Goal: Transaction & Acquisition: Purchase product/service

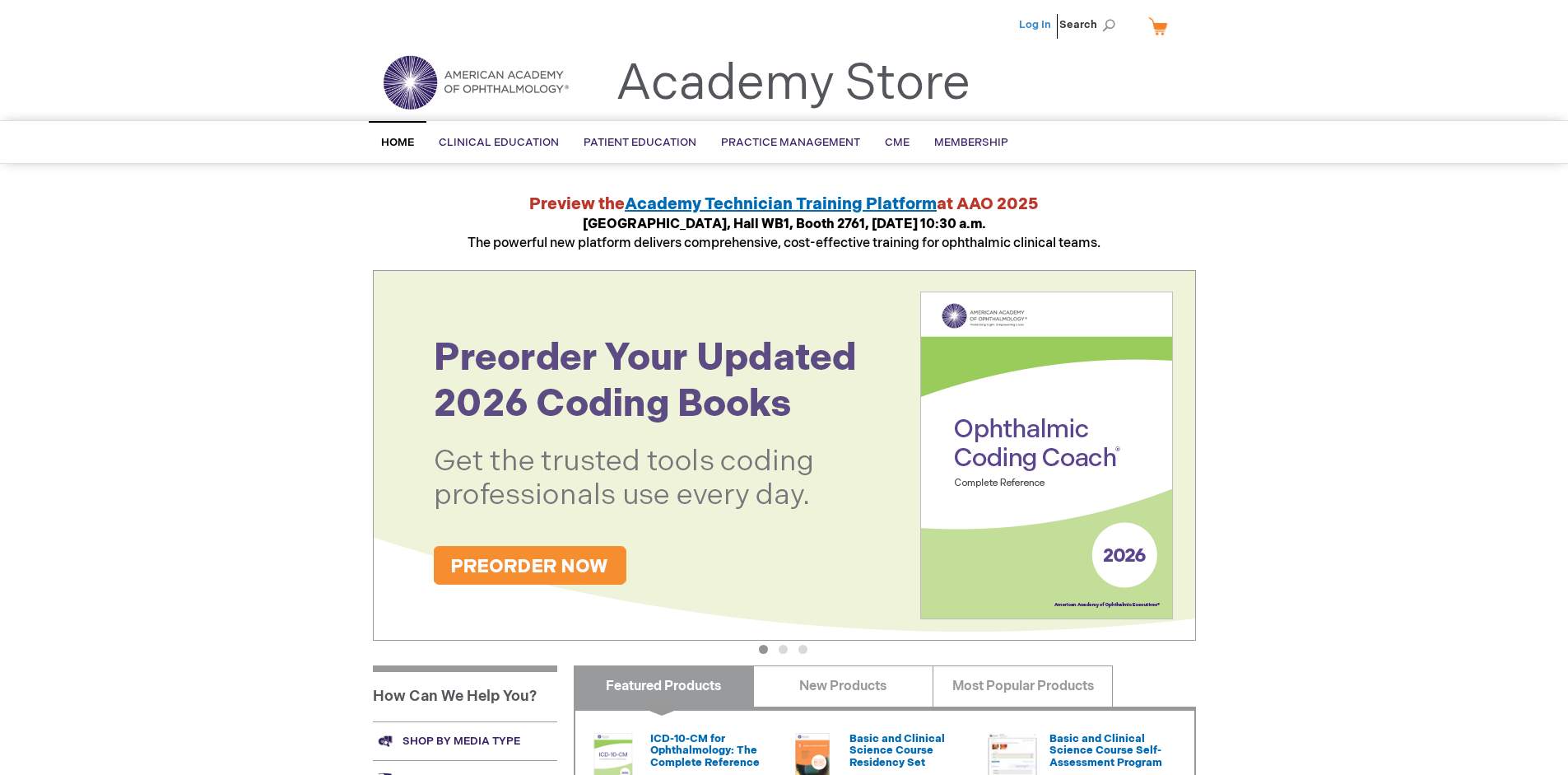
click at [1036, 25] on link "Log In" at bounding box center [1035, 25] width 32 height 13
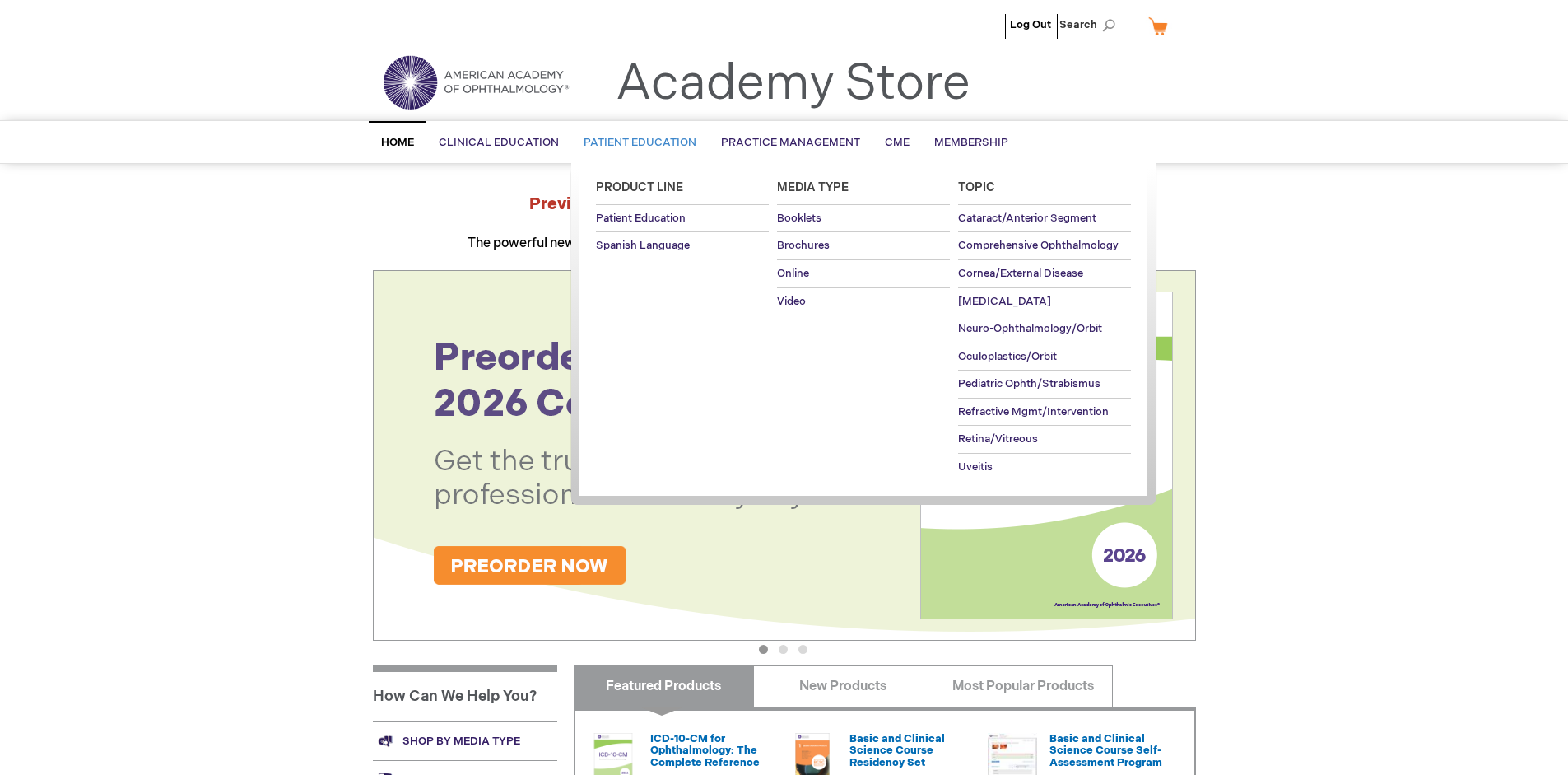
click at [636, 142] on span "Patient Education" at bounding box center [640, 143] width 112 height 13
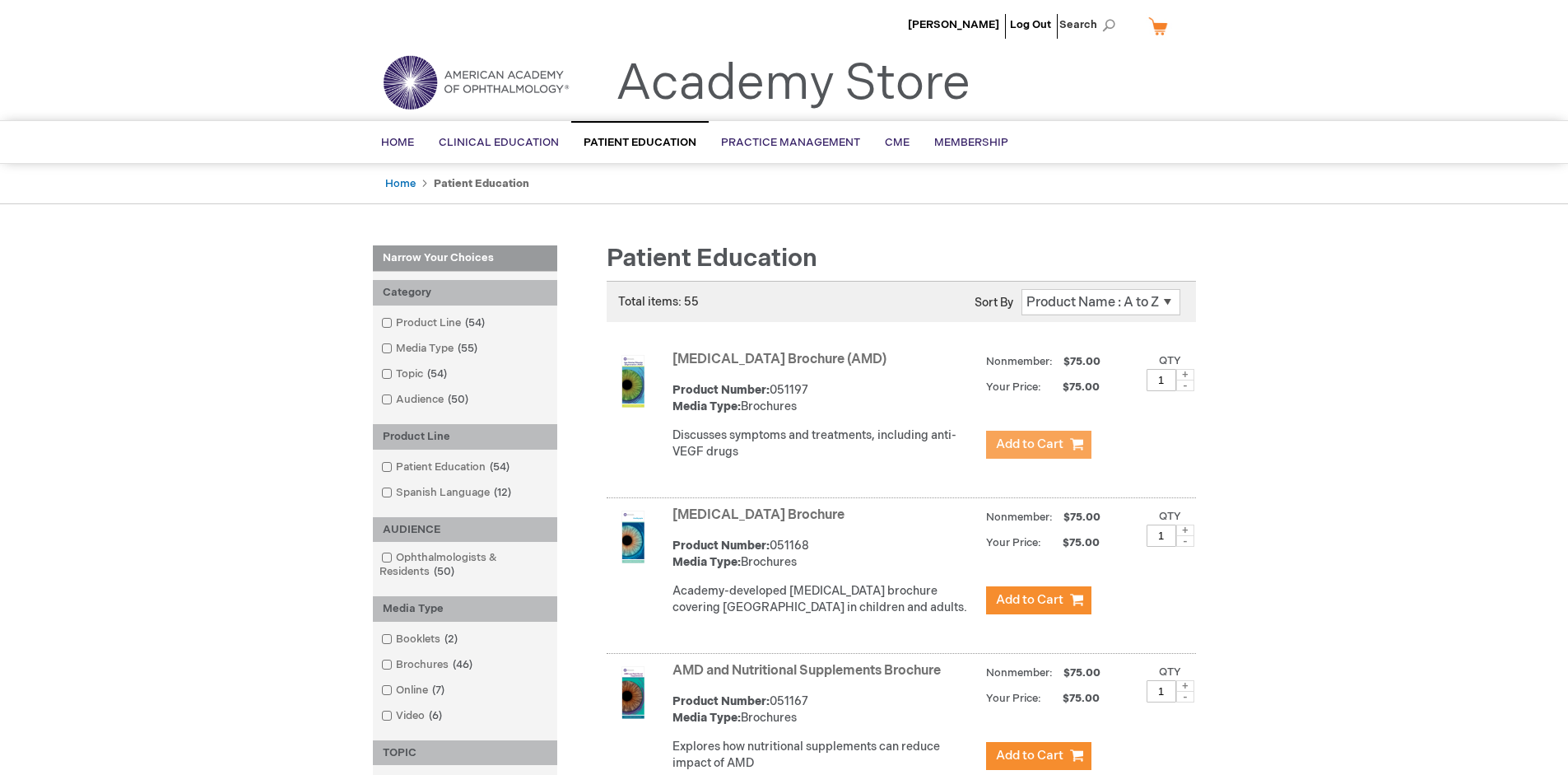
click at [1038, 444] on span "Add to Cart" at bounding box center [1029, 444] width 68 height 15
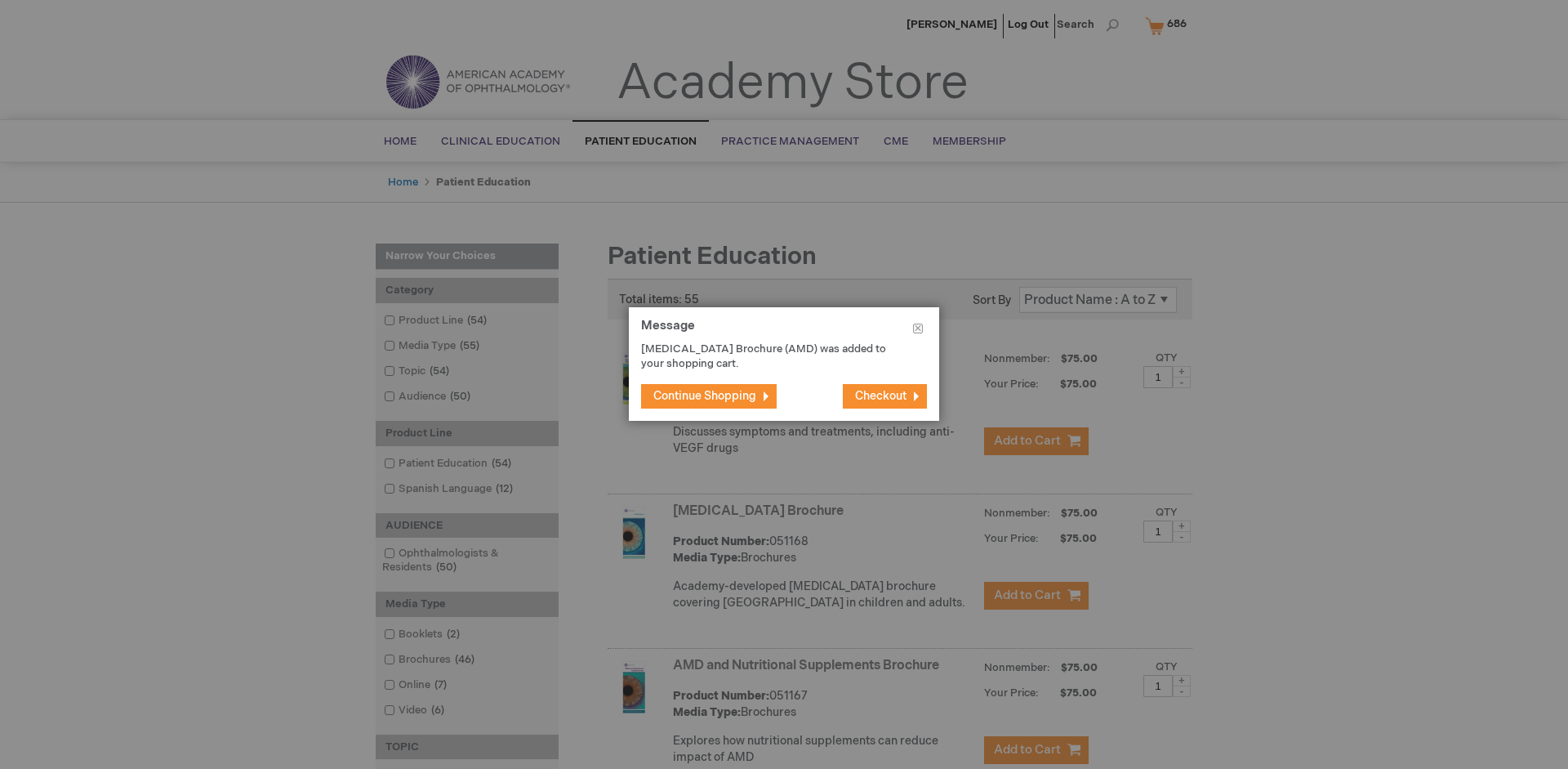
click at [705, 395] on span "Continue Shopping" at bounding box center [705, 395] width 103 height 14
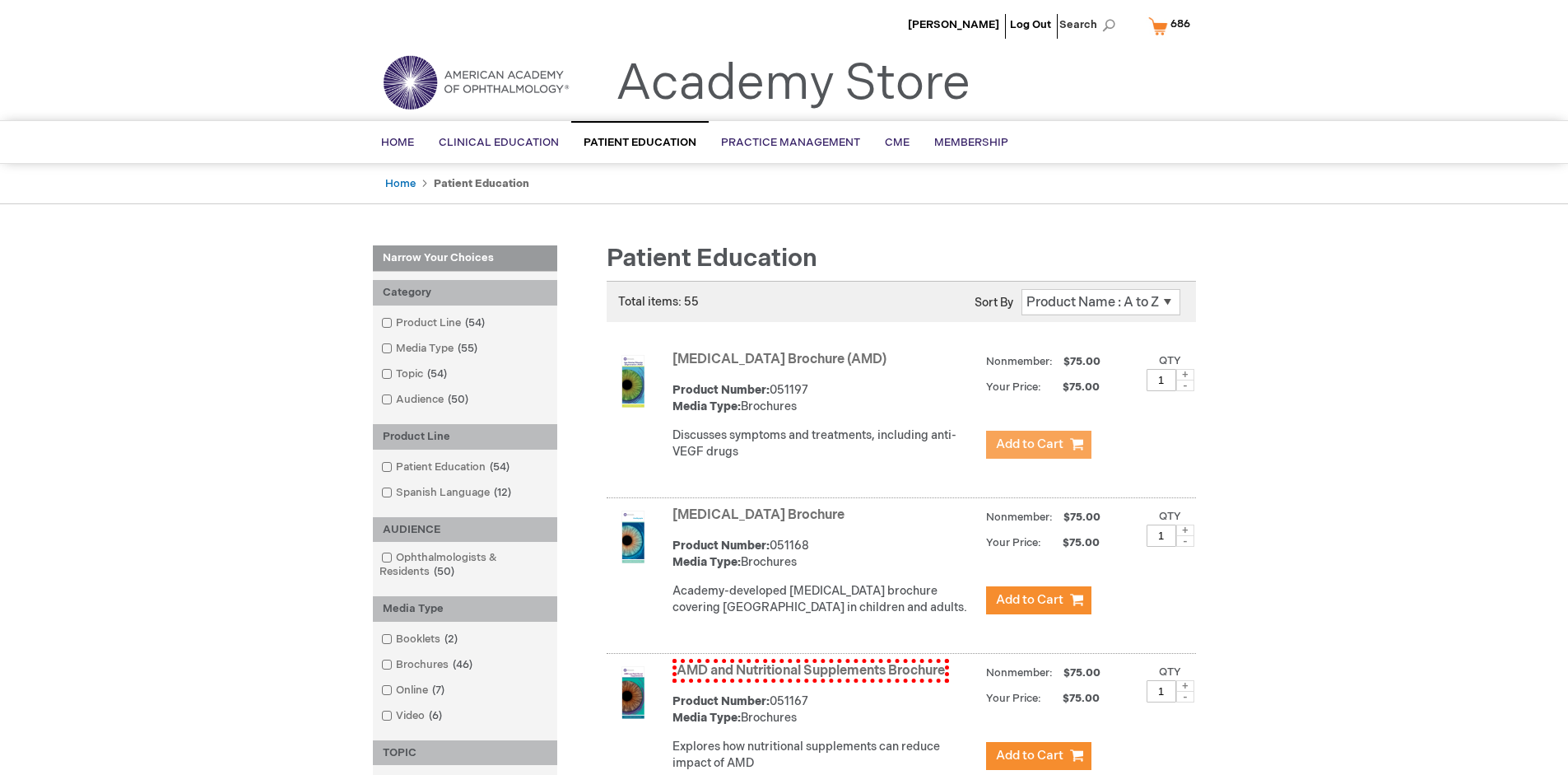
click at [810, 683] on link "AMD and Nutritional Supplements Brochure" at bounding box center [811, 670] width 276 height 24
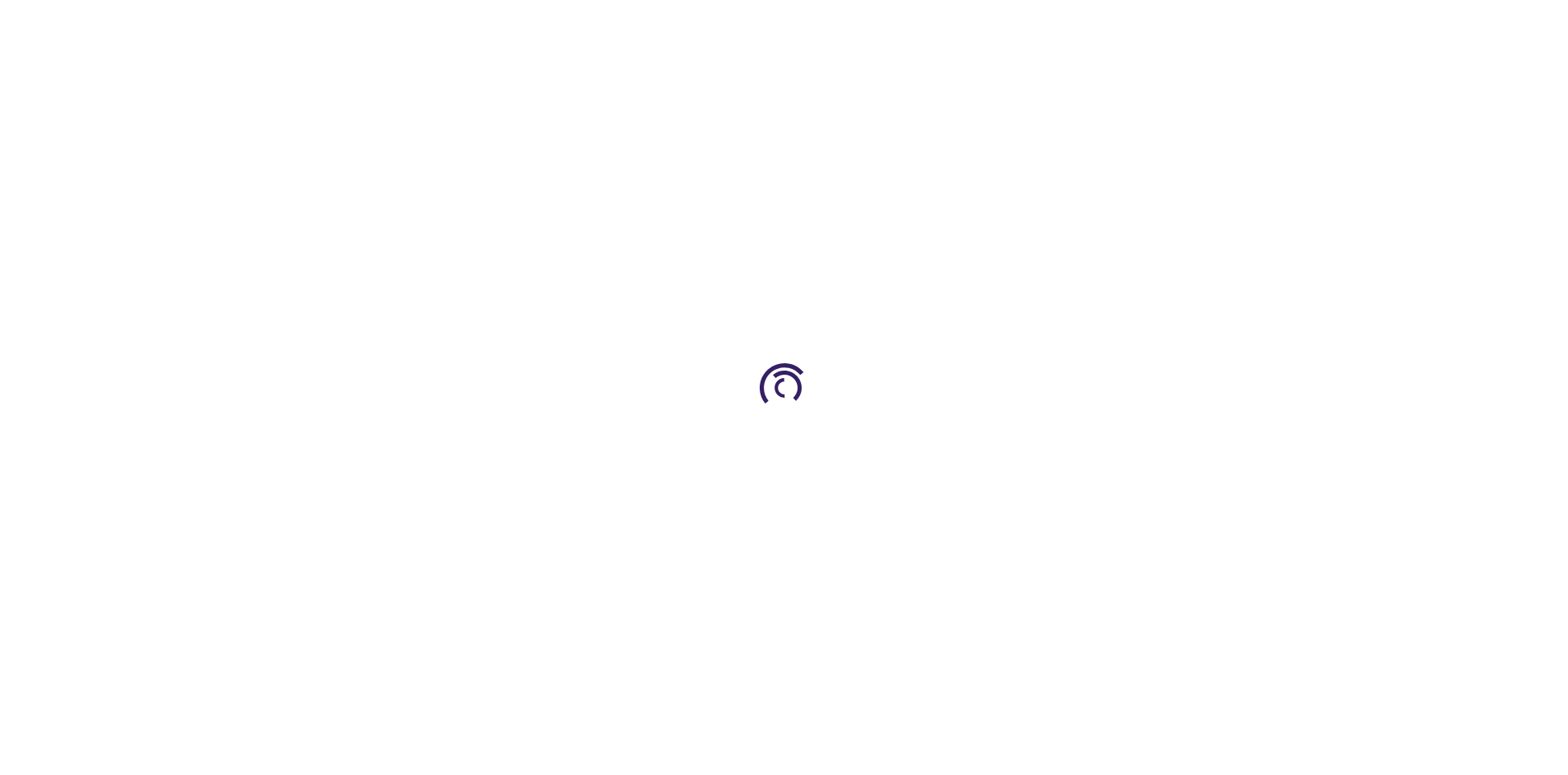
type input "1"
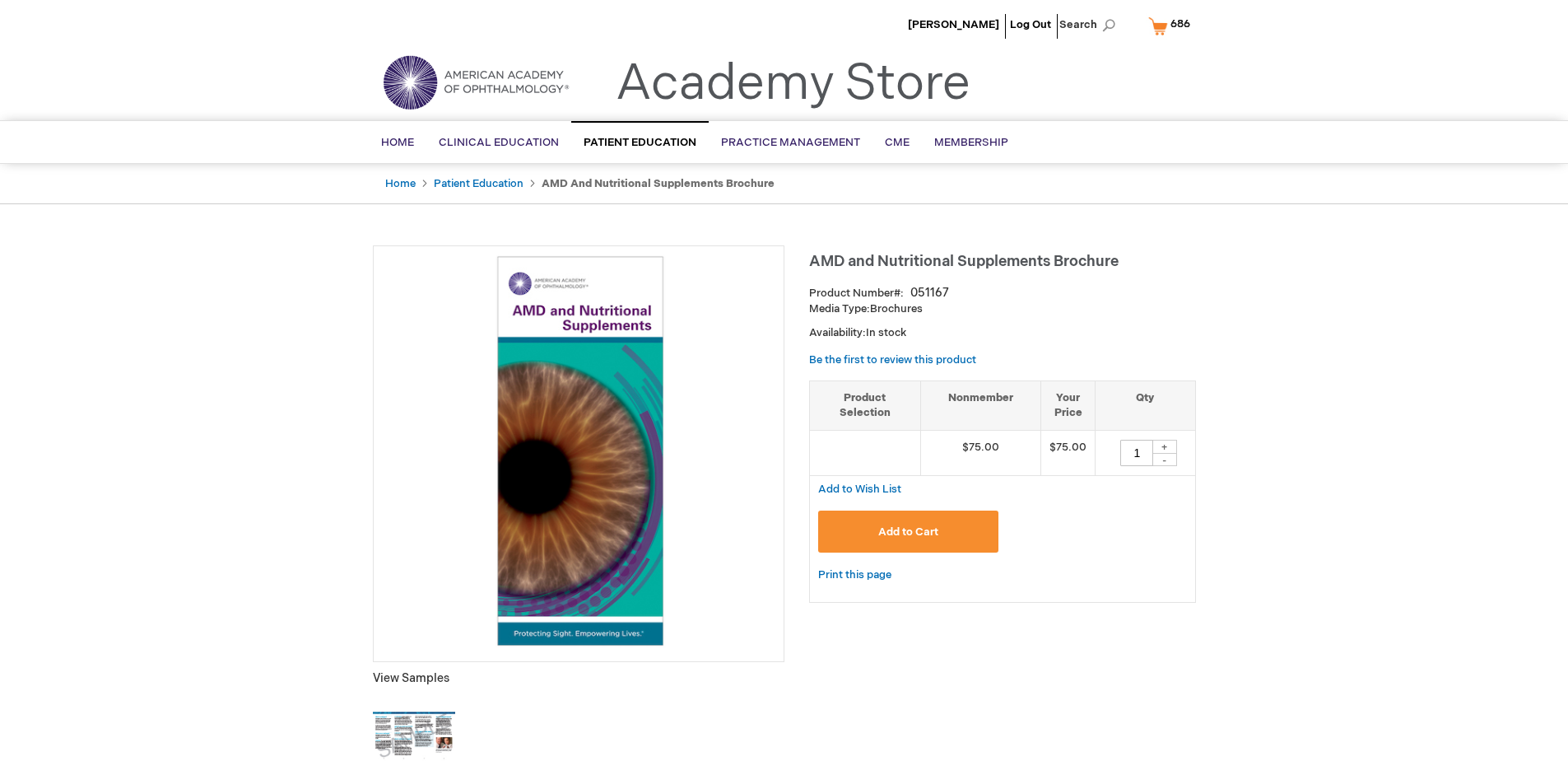
click at [908, 531] on span "Add to Cart" at bounding box center [908, 532] width 60 height 13
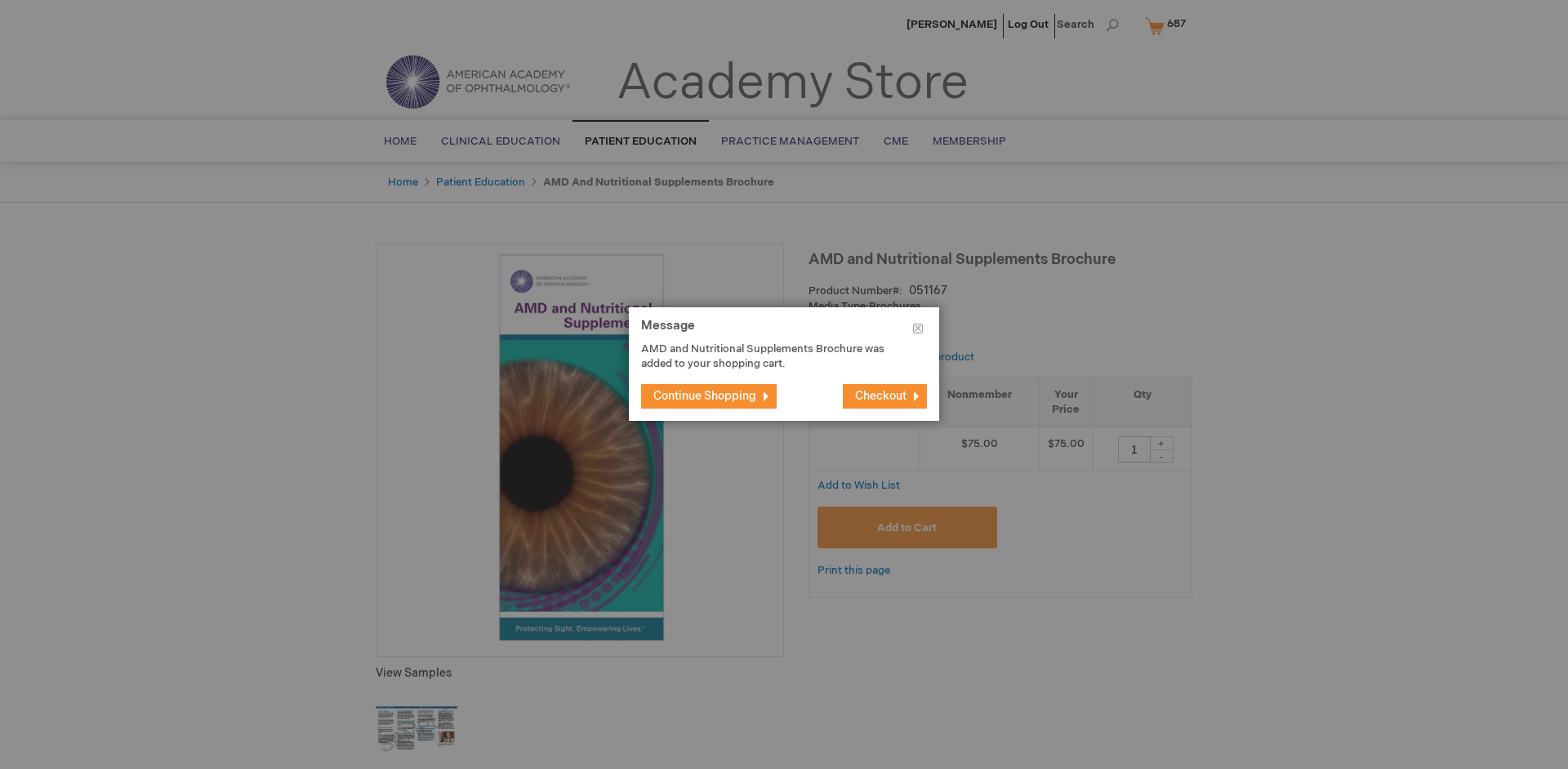
click at [705, 395] on span "Continue Shopping" at bounding box center [705, 395] width 103 height 14
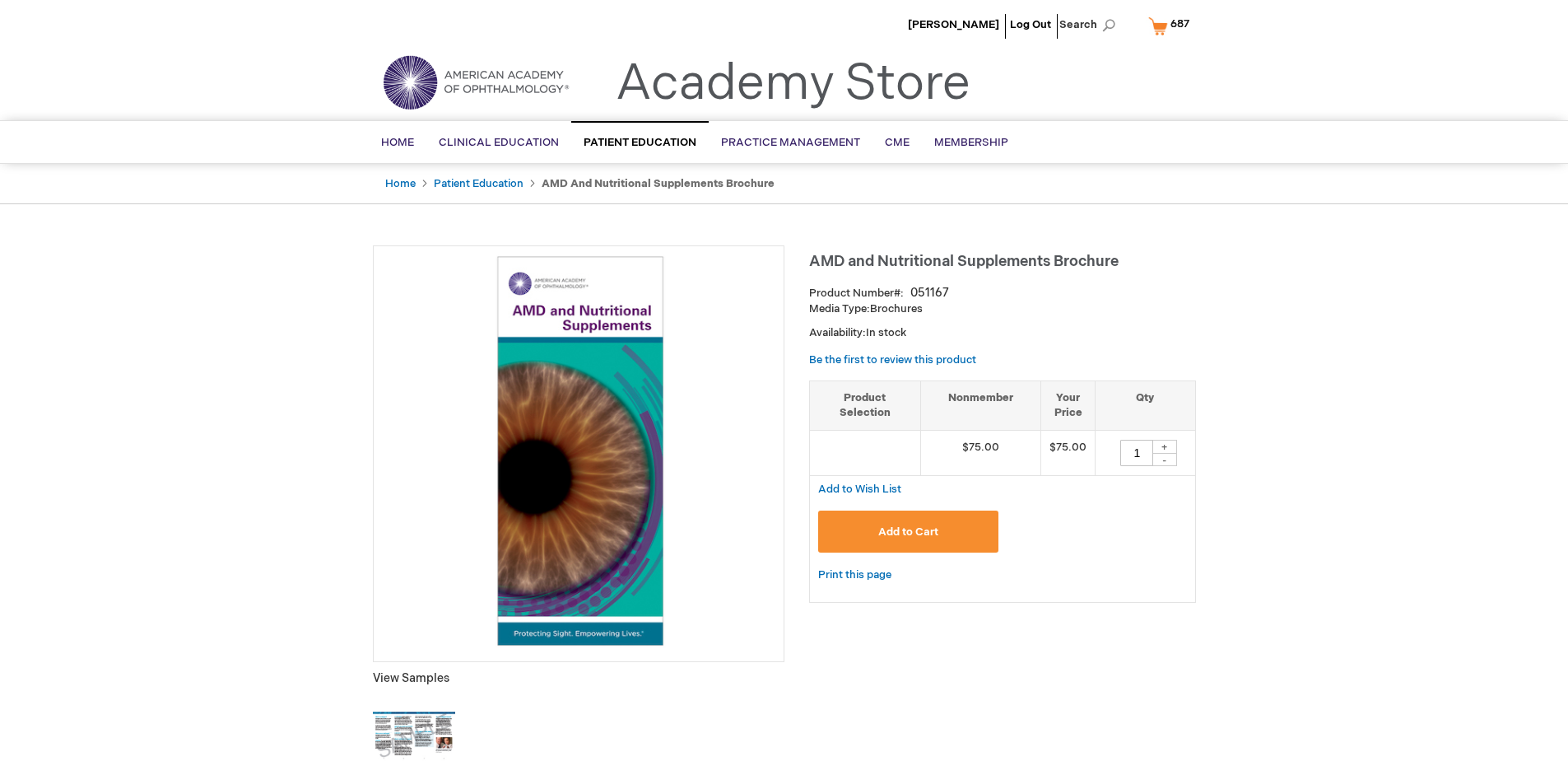
click at [1172, 26] on span "687" at bounding box center [1180, 24] width 19 height 13
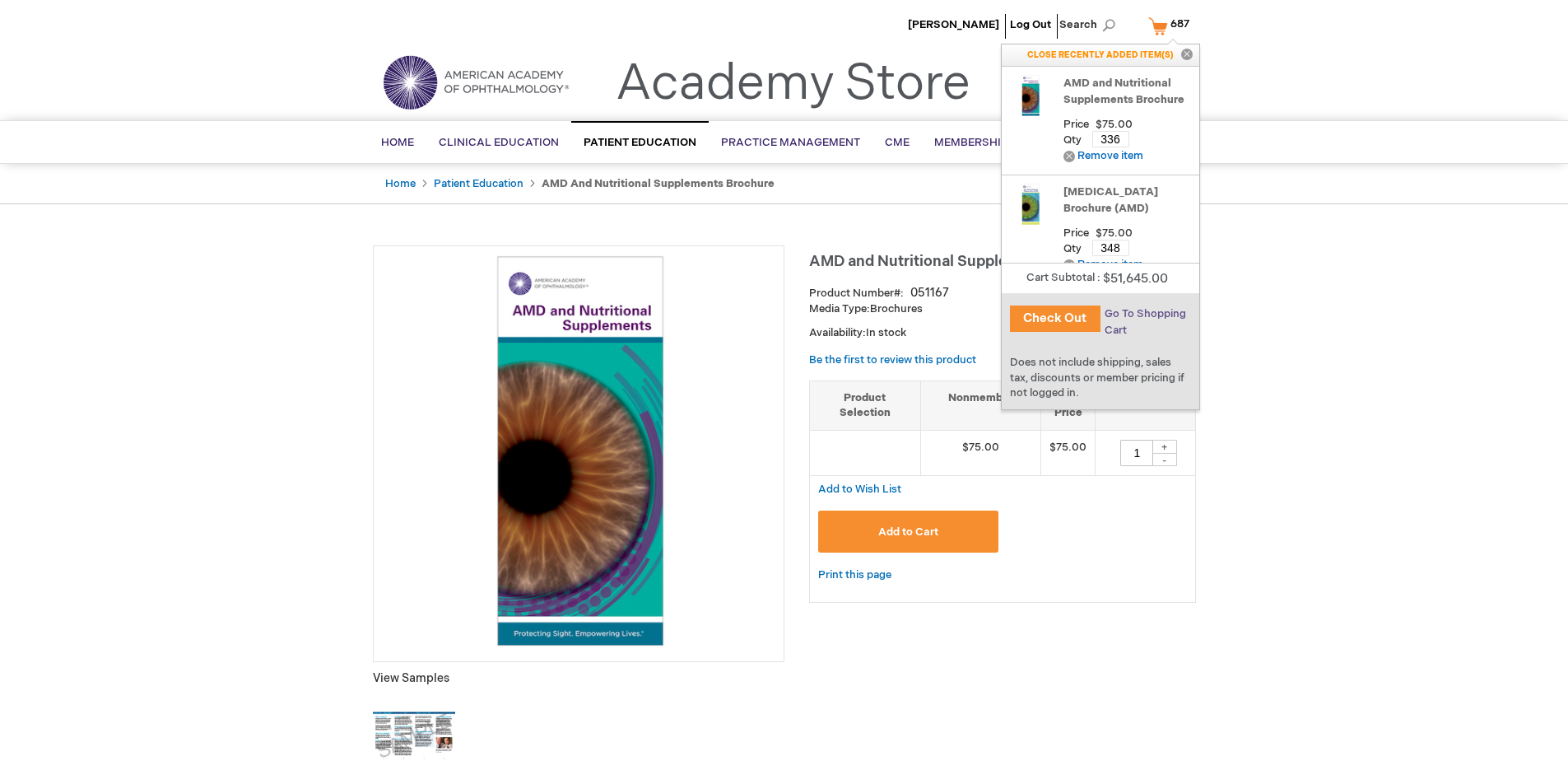
click at [1145, 314] on span "Go To Shopping Cart" at bounding box center [1146, 321] width 82 height 30
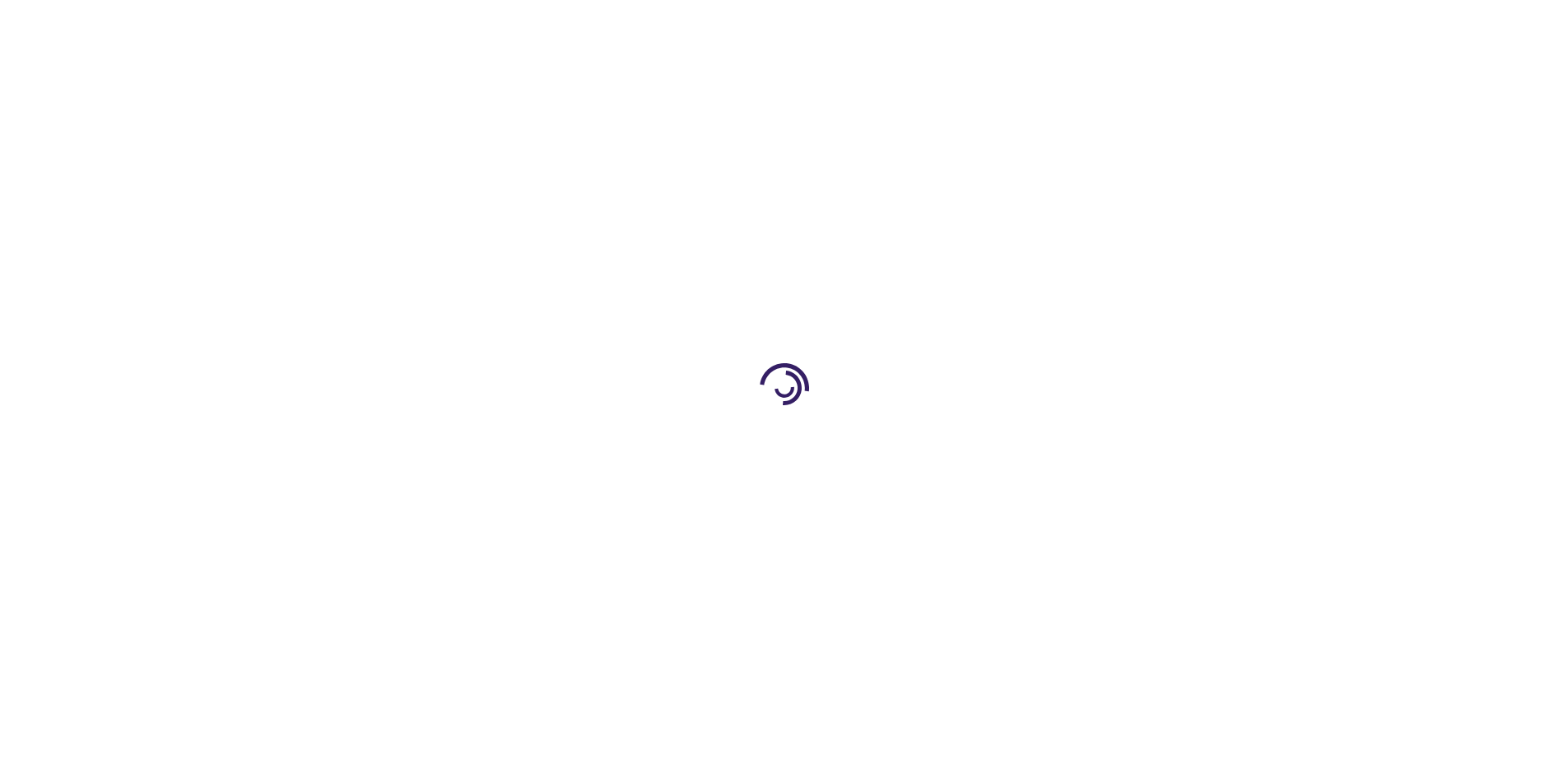
select select "US"
select select "41"
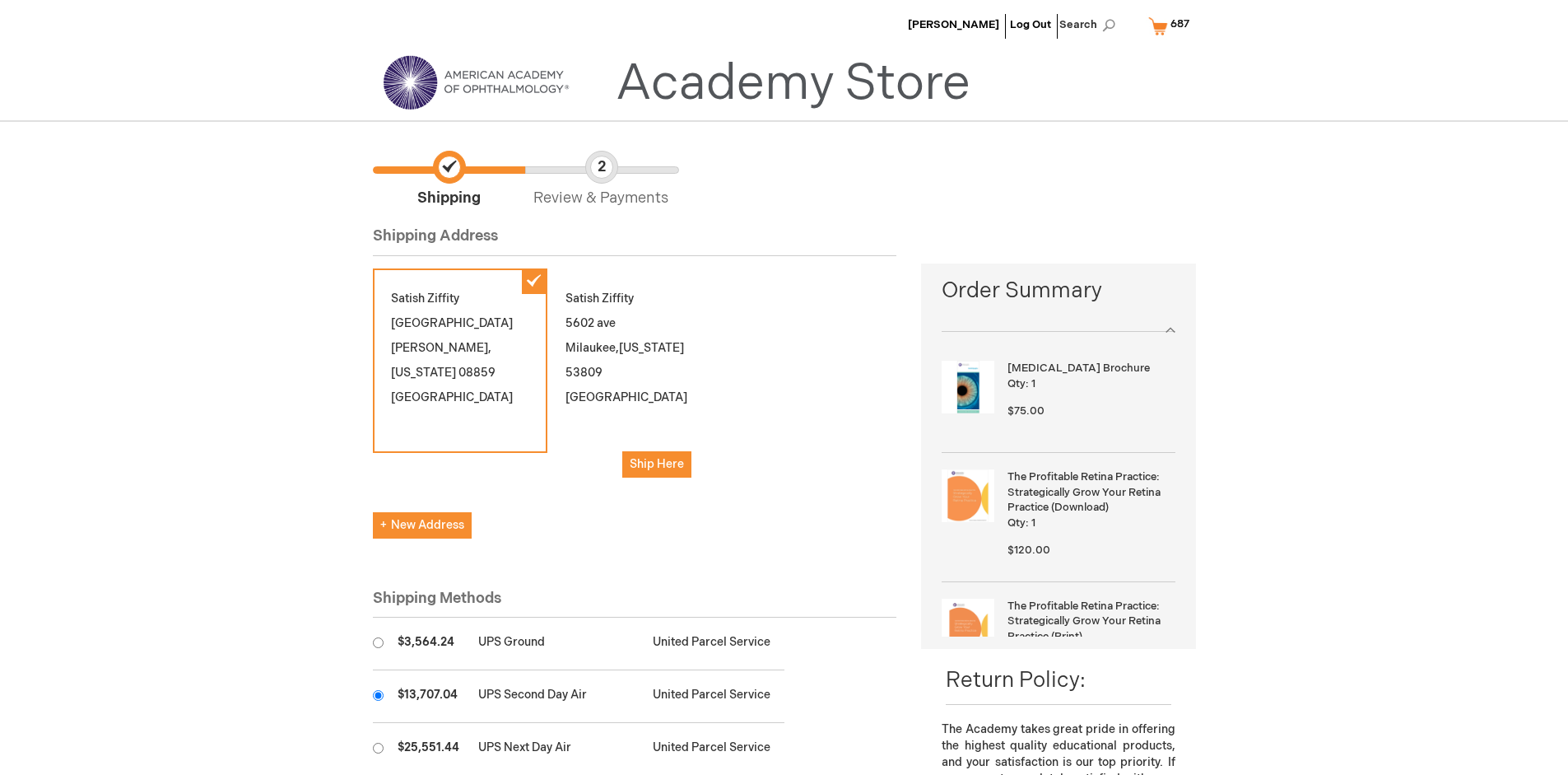
click at [377, 695] on input "radio" at bounding box center [377, 695] width 10 height 10
